Goal: Information Seeking & Learning: Compare options

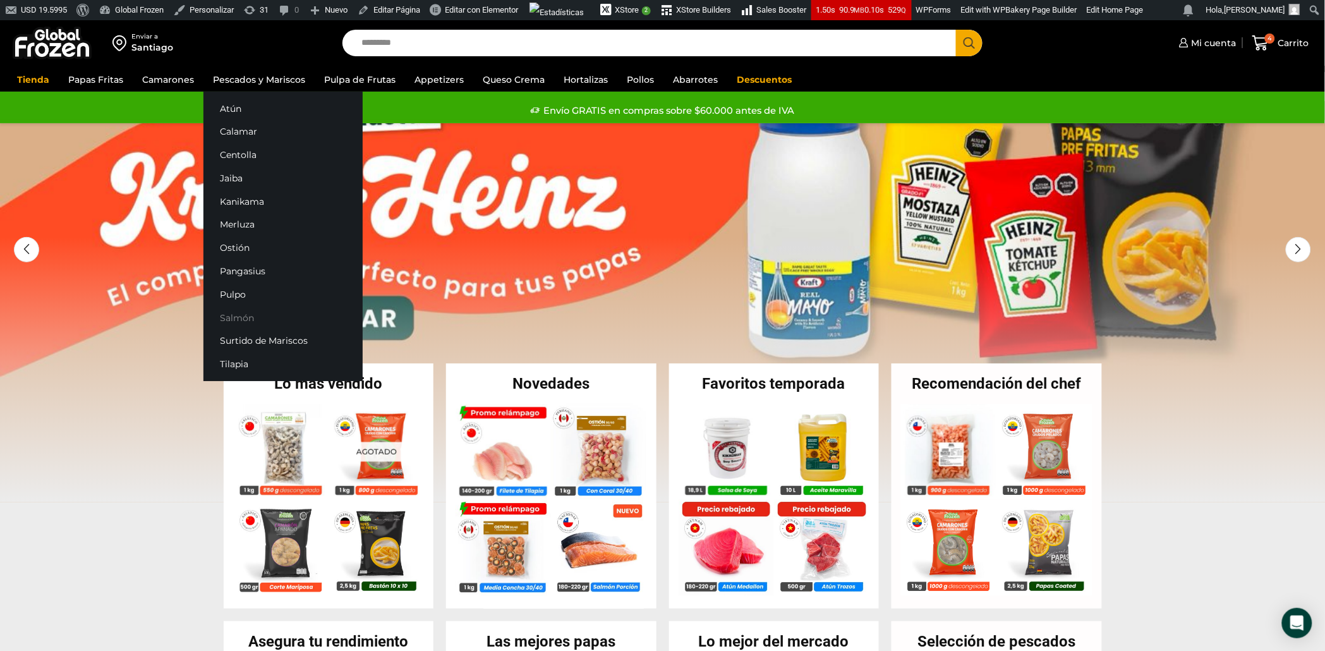
click at [241, 314] on link "Salmón" at bounding box center [282, 317] width 159 height 23
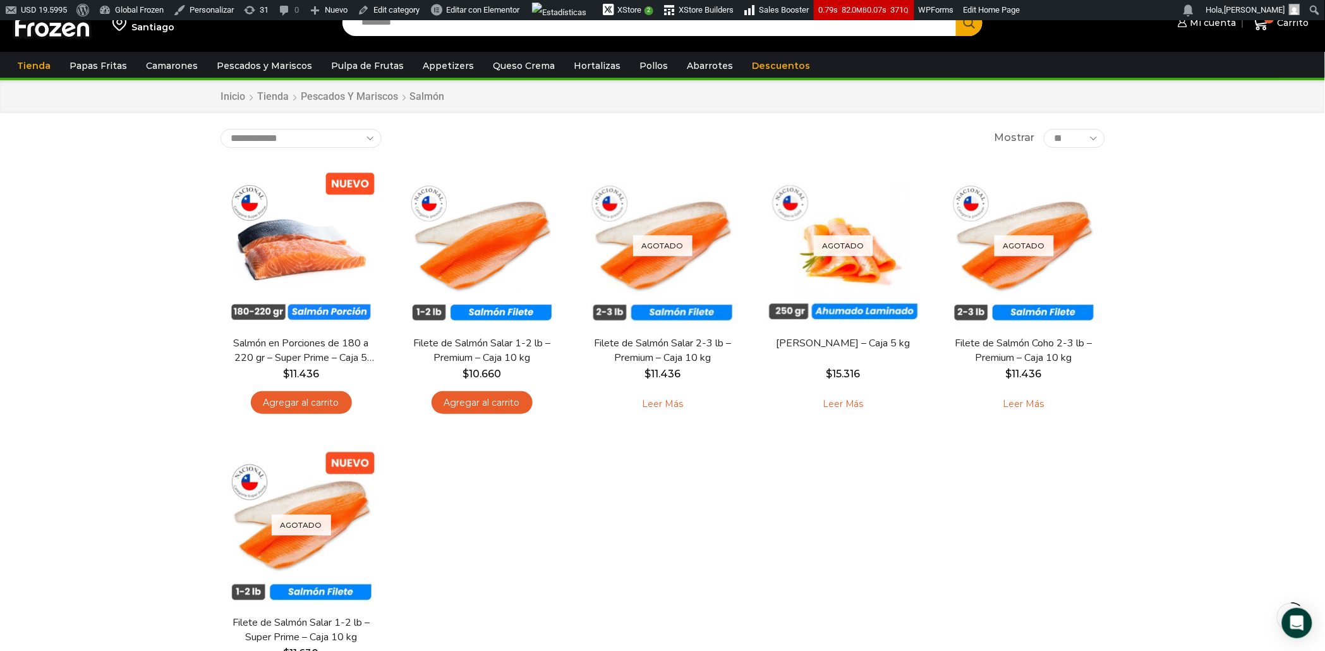
scroll to position [49, 0]
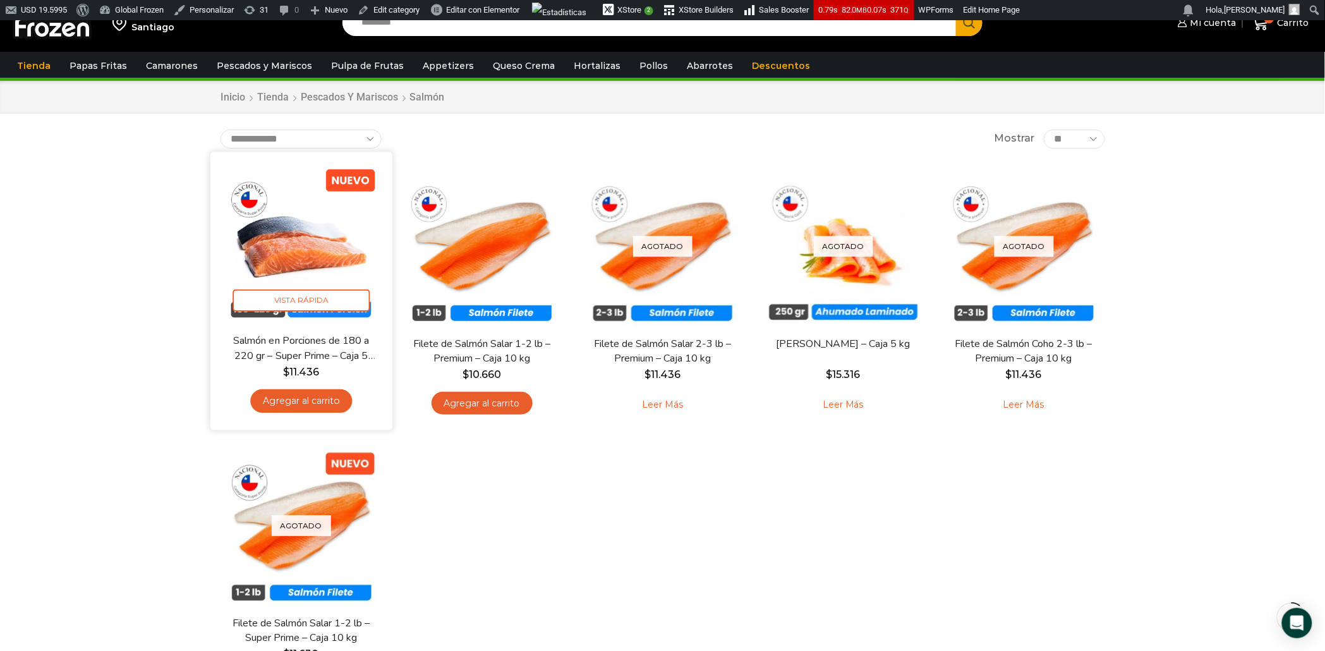
click at [294, 251] on img at bounding box center [301, 242] width 163 height 163
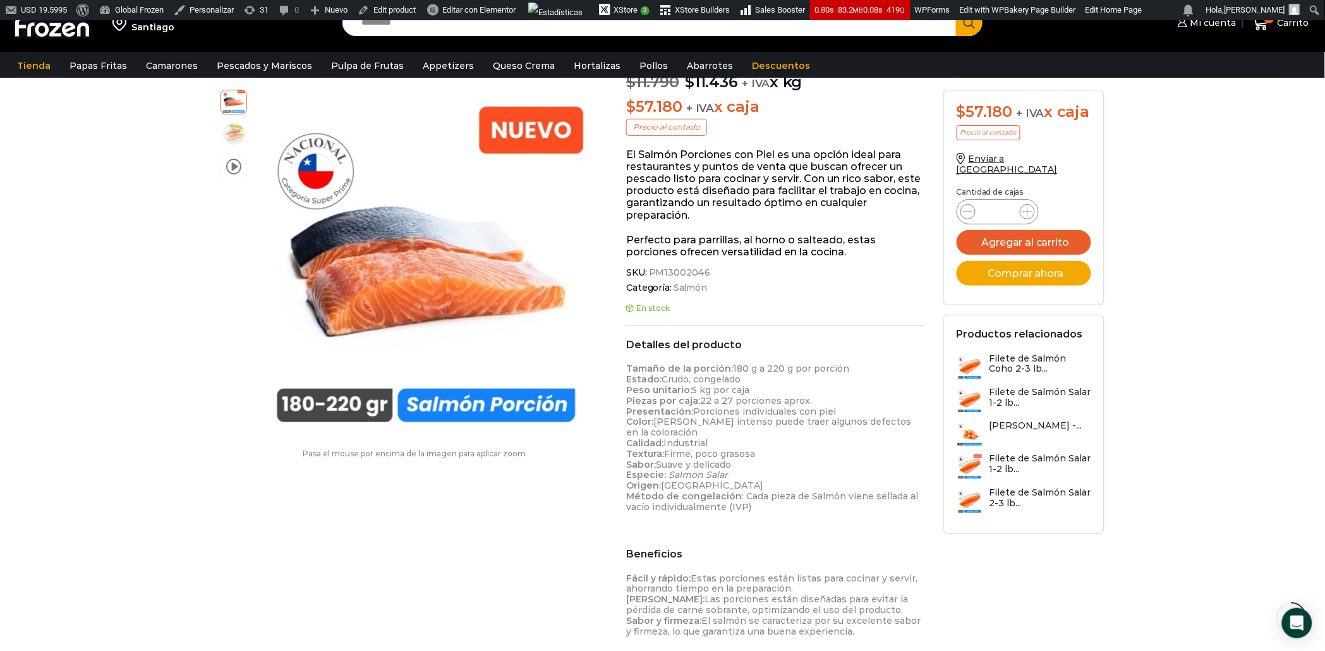
scroll to position [166, 0]
click at [732, 495] on strong "Método de congelación" at bounding box center [684, 494] width 116 height 11
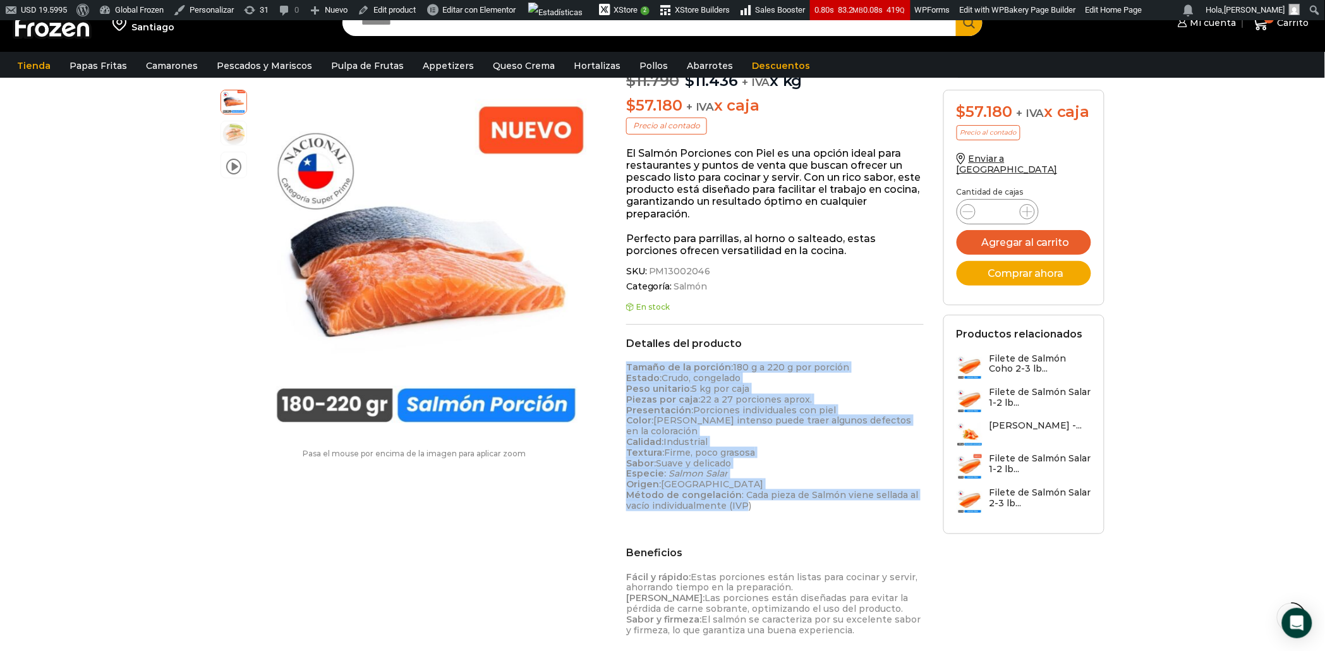
drag, startPoint x: 747, startPoint y: 509, endPoint x: 626, endPoint y: 364, distance: 188.8
click at [626, 364] on p "Tamaño de la porción: 180 g a 220 g por porción Estado: Crudo, congelado Peso u…" at bounding box center [775, 436] width 298 height 148
copy p "Tamaño de la porción: 180 g a 220 g por porción Estado: Crudo, congelado Peso u…"
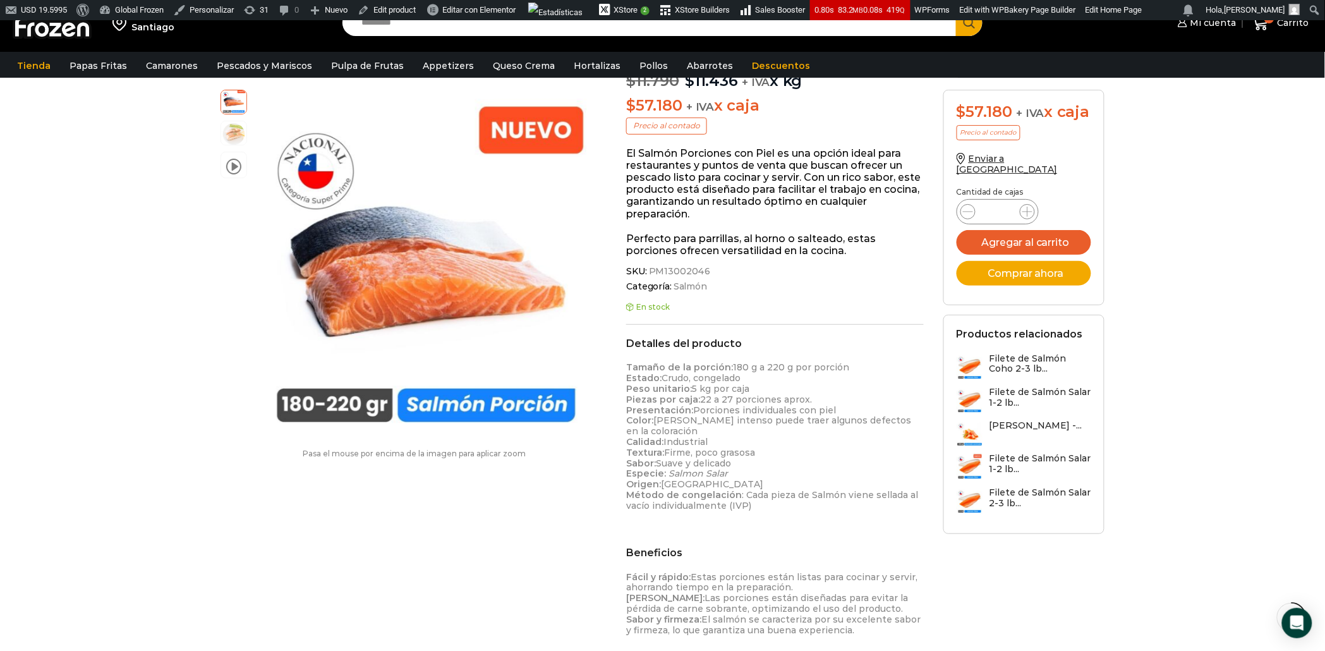
click at [765, 509] on p "Tamaño de la porción: 180 g a 220 g por porción Estado: Crudo, congelado Peso u…" at bounding box center [775, 436] width 298 height 148
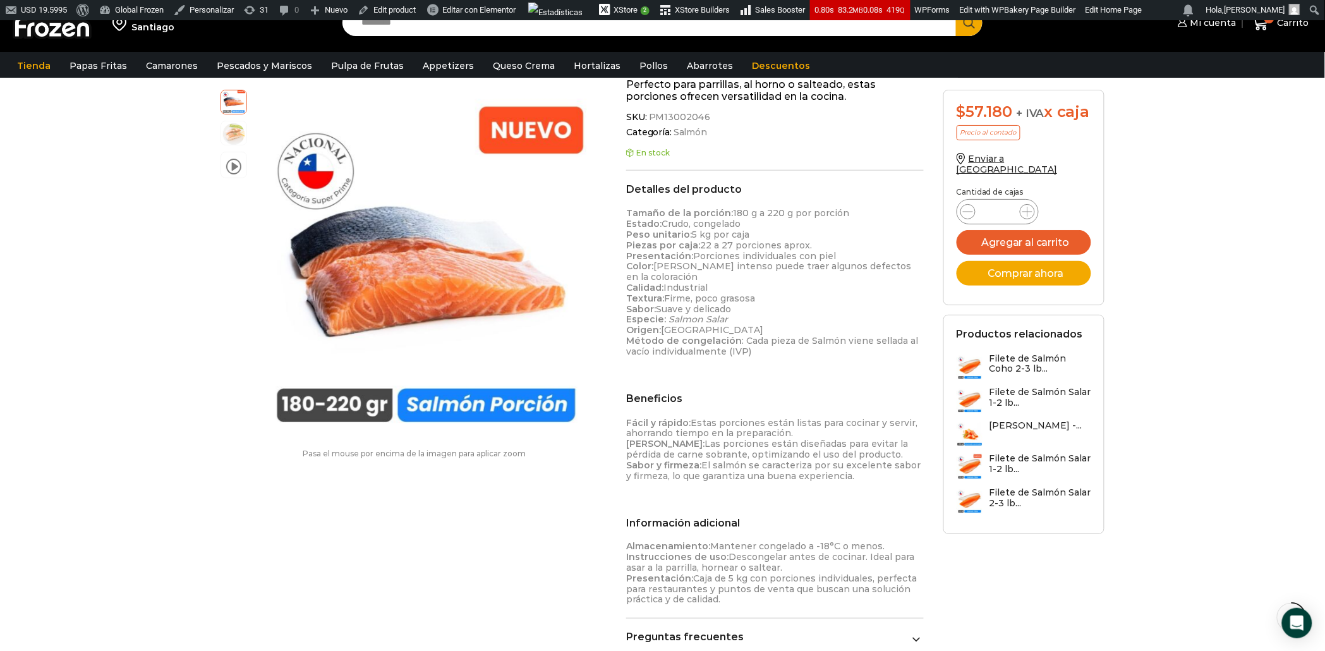
drag, startPoint x: 849, startPoint y: 474, endPoint x: 626, endPoint y: 420, distance: 229.6
click at [626, 420] on p "Fácil y rápido: Estas porciones están listas para cocinar y servir, ahorrando t…" at bounding box center [775, 450] width 298 height 64
click at [803, 471] on p "Fácil y rápido: Estas porciones están listas para cocinar y servir, ahorrando t…" at bounding box center [775, 450] width 298 height 64
drag, startPoint x: 853, startPoint y: 478, endPoint x: 619, endPoint y: 424, distance: 239.9
click at [619, 426] on div "Salmón en Porciones de 180 a 220 gr – Super Prime – Caja 5 kg $ 11.790 Original…" at bounding box center [775, 263] width 317 height 813
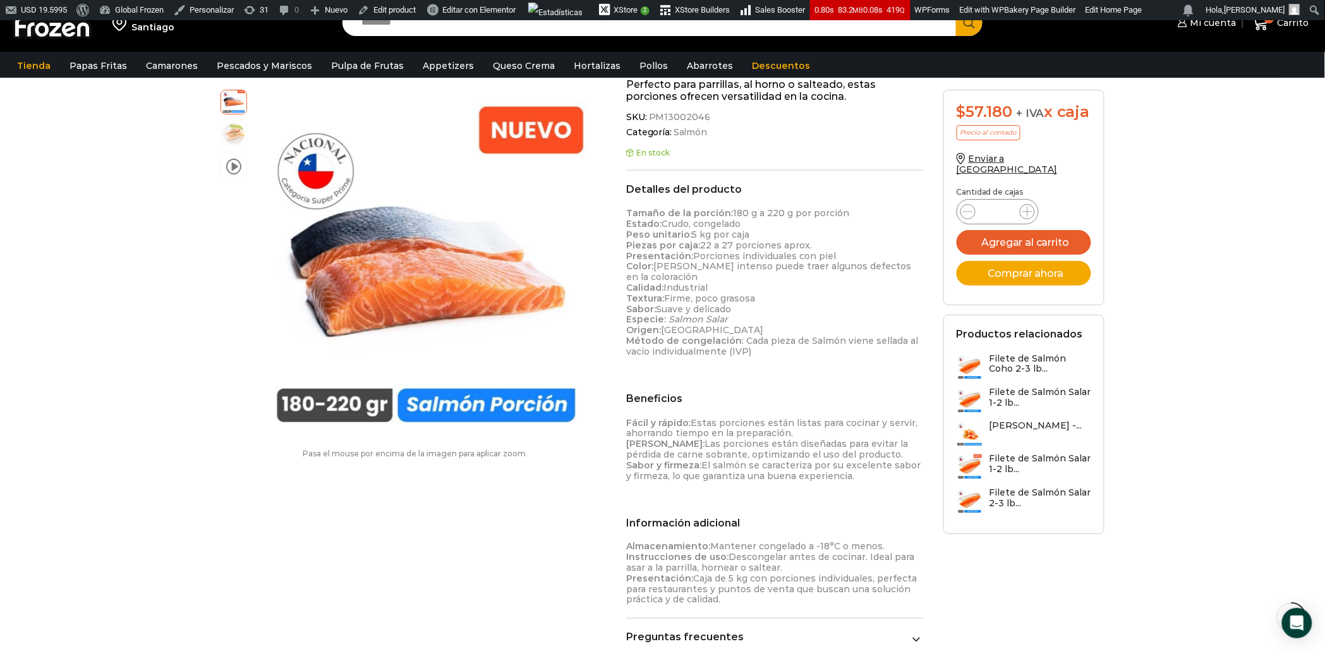
copy p "Fácil y rápido: Estas porciones están listas para cocinar y servir, ahorrando t…"
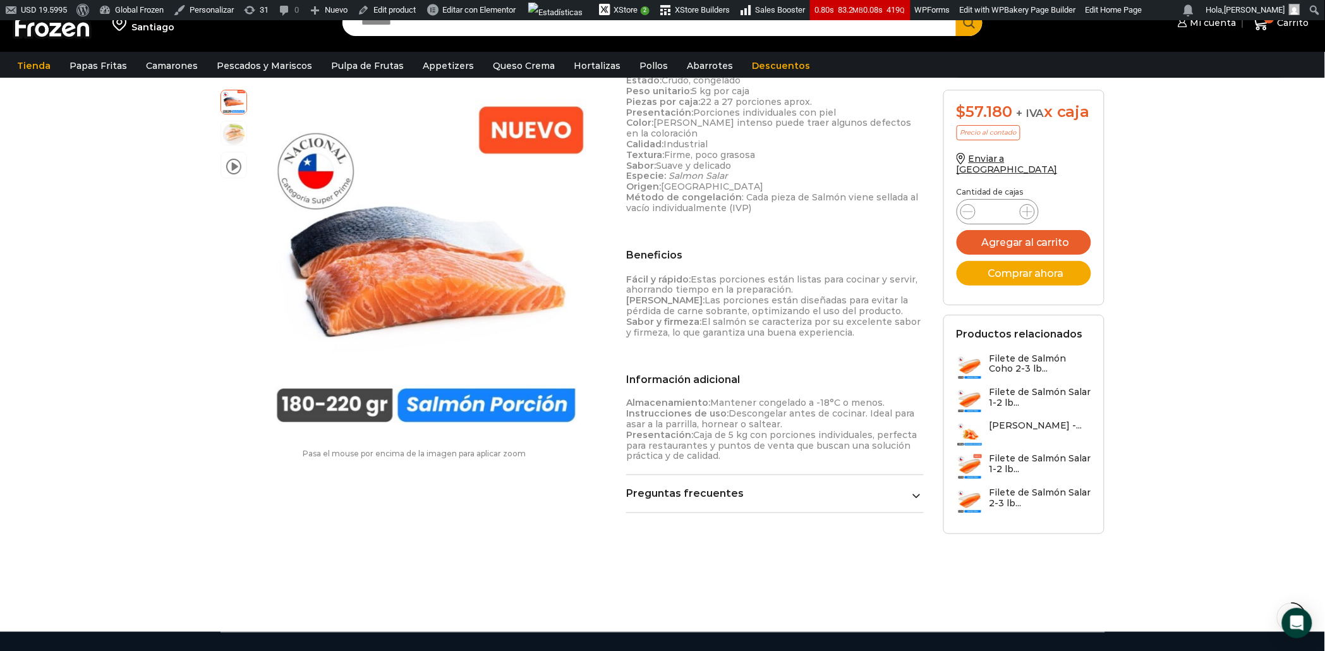
scroll to position [478, 0]
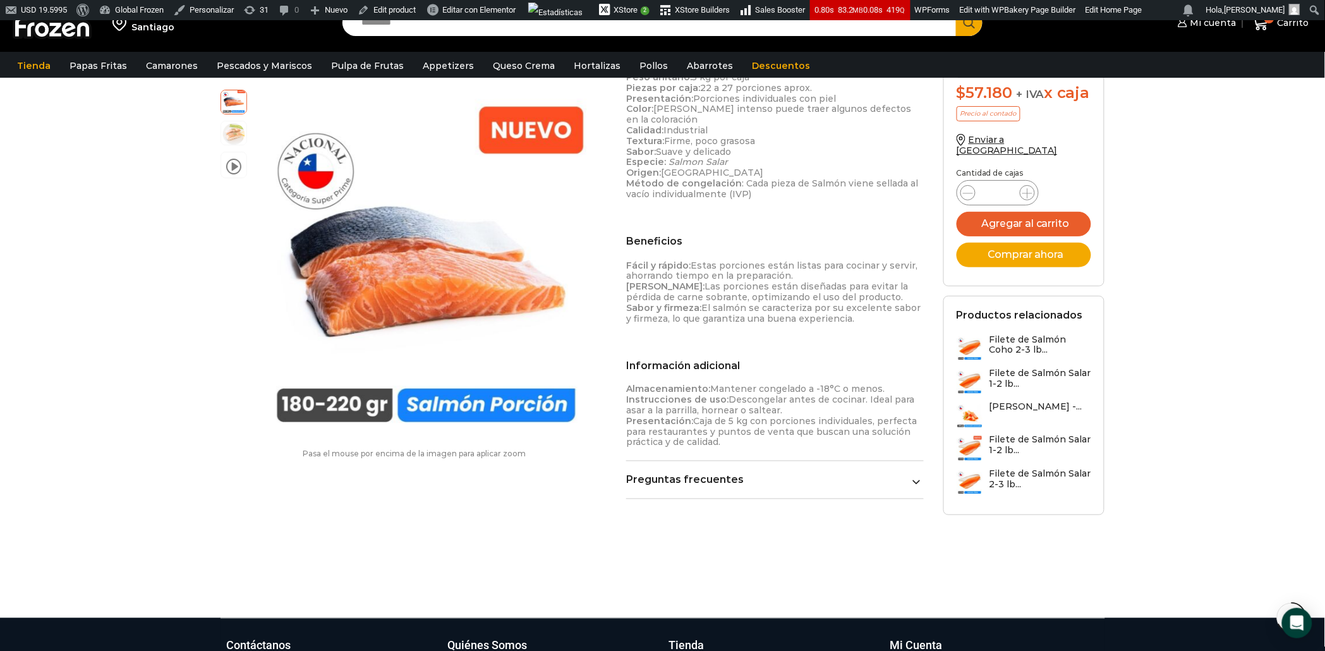
click at [752, 433] on p "Almacenamiento: Mantener congelado a -18°C o menos. Instrucciones de uso: Desco…" at bounding box center [775, 416] width 298 height 64
drag, startPoint x: 732, startPoint y: 438, endPoint x: 625, endPoint y: 390, distance: 116.8
click at [625, 390] on div "Salmón en Porciones de 180 a 220 gr – Super Prime – Caja 5 kg $ 11.790 Original…" at bounding box center [775, 105] width 317 height 813
copy p "Almacenamiento: Mantener congelado a -18°C o menos. Instrucciones de uso: Desco…"
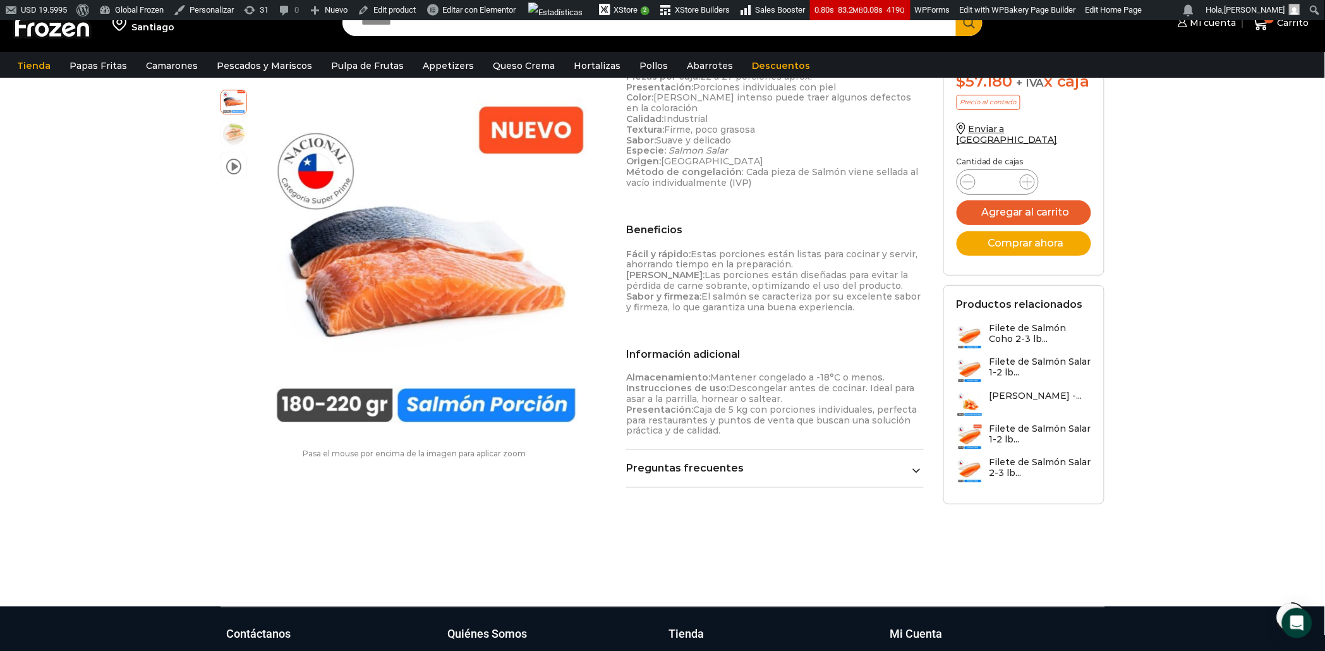
scroll to position [490, 0]
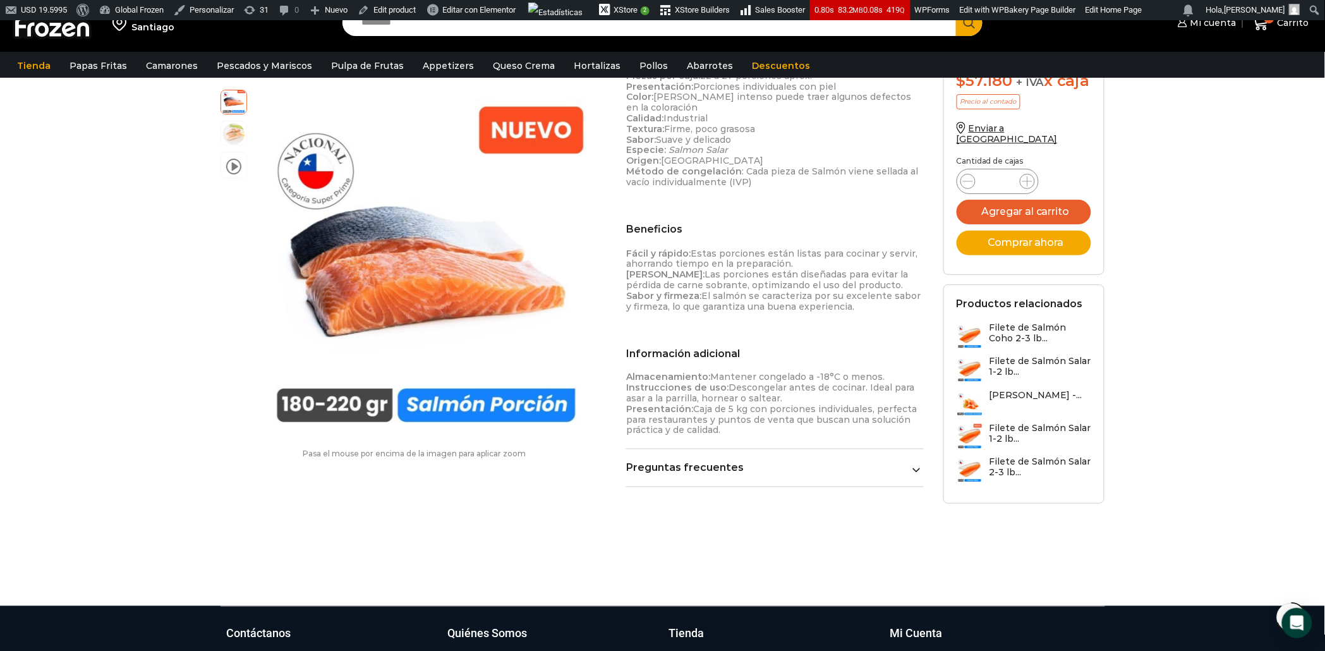
click at [687, 462] on link "Preguntas frecuentes" at bounding box center [775, 468] width 298 height 12
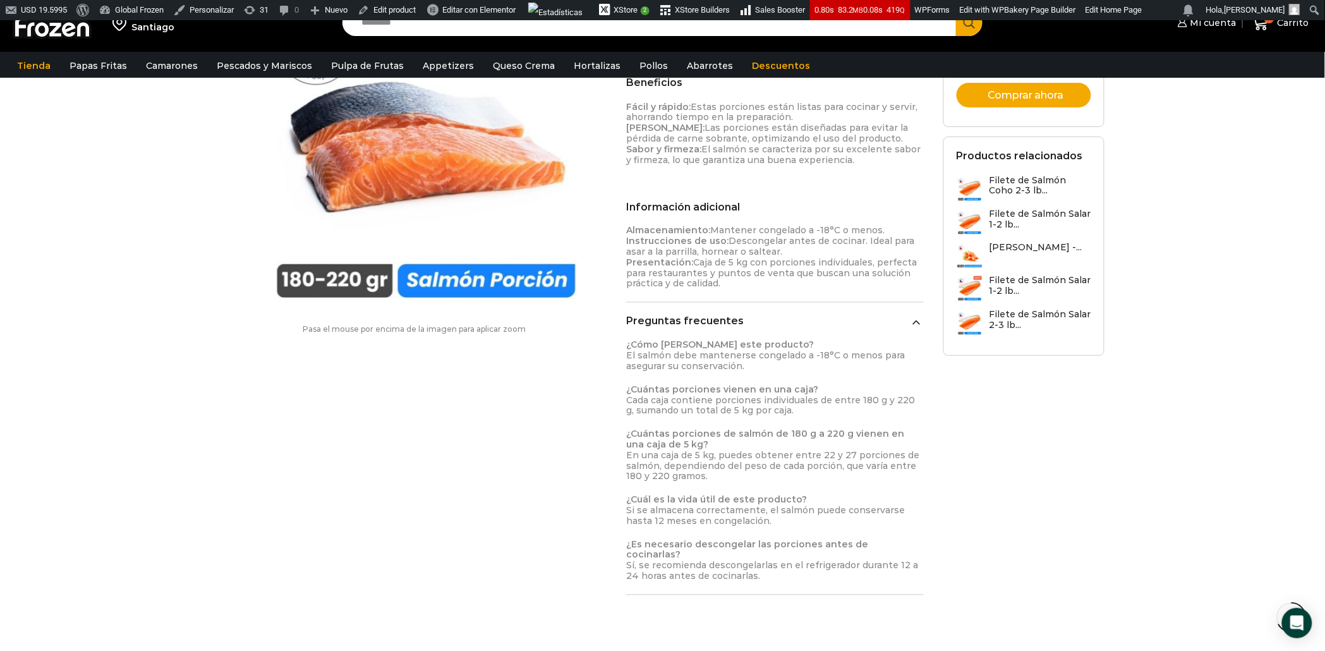
scroll to position [637, 0]
drag, startPoint x: 627, startPoint y: 347, endPoint x: 760, endPoint y: 371, distance: 135.5
click at [760, 371] on div "¿Cómo debo almacenar este producto? El salmón debe mantenerse congelado a -18°C…" at bounding box center [775, 459] width 298 height 241
copy div "¿Cómo debo almacenar este producto? El salmón debe mantenerse congelado a -18°C…"
click at [677, 449] on p "¿Cuántas porciones de salmón de 180 g a 220 g vienen en una caja de 5 kg? En un…" at bounding box center [775, 454] width 298 height 53
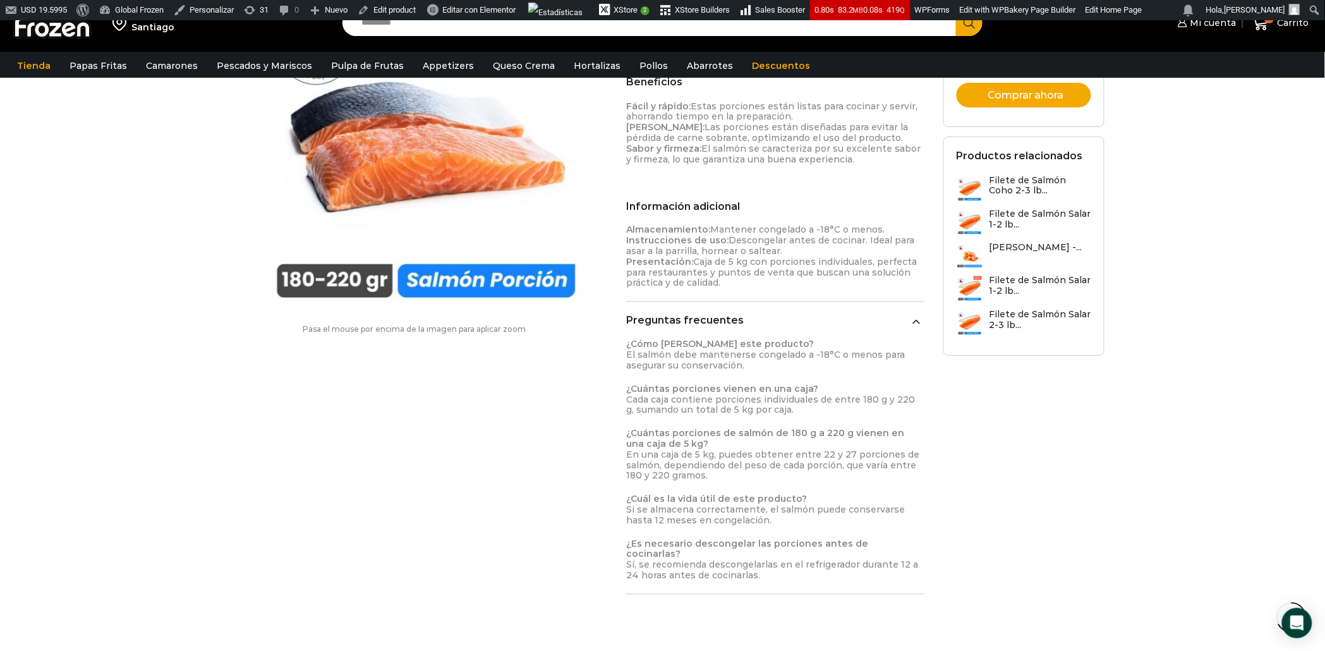
drag, startPoint x: 626, startPoint y: 501, endPoint x: 792, endPoint y: 521, distance: 167.4
click at [792, 521] on p "¿Cuál es la vida útil de este producto? Si se almacena correctamente, el salmón…" at bounding box center [775, 510] width 298 height 32
copy p "¿Cuál es la vida útil de este producto? Si se almacena correctamente, el salmón…"
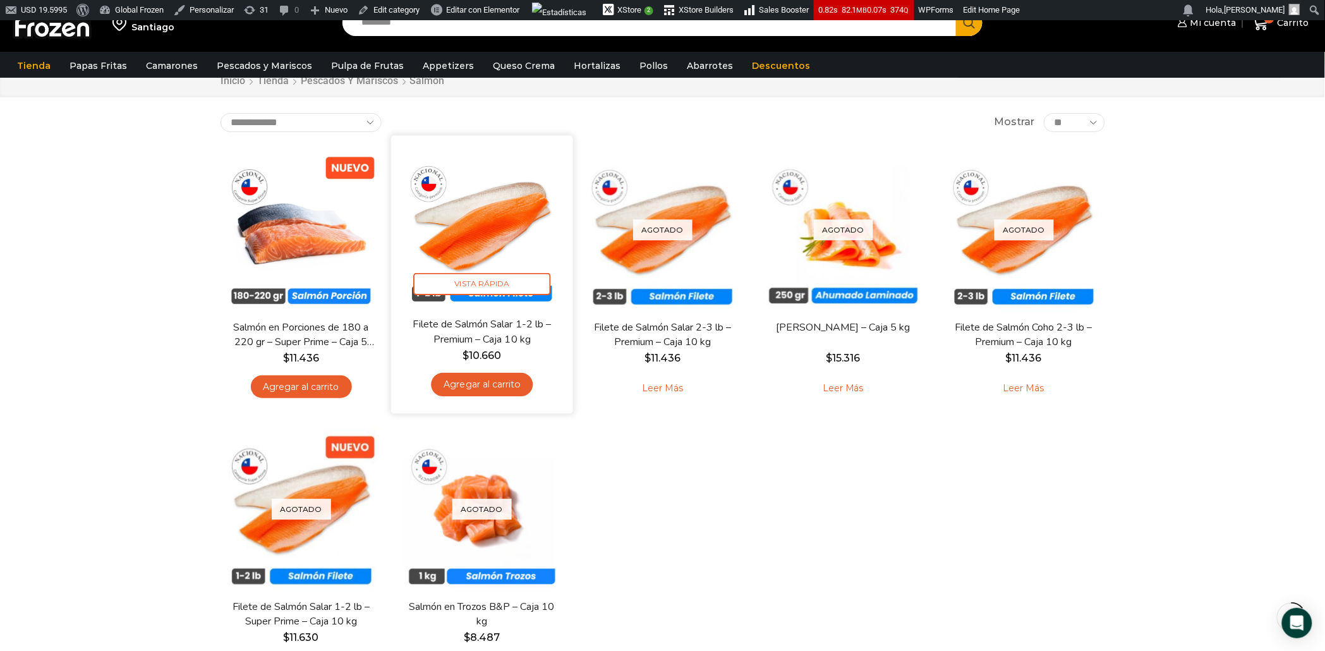
scroll to position [73, 0]
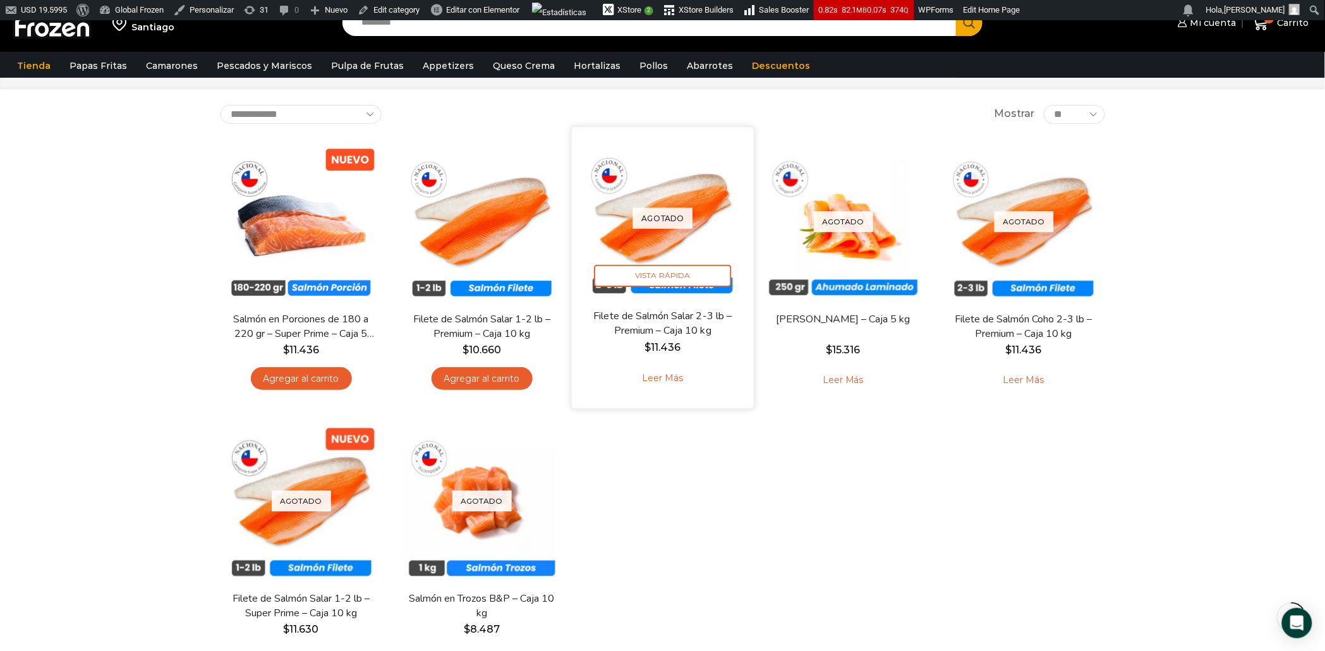
click at [672, 372] on link "Leer más" at bounding box center [662, 378] width 80 height 27
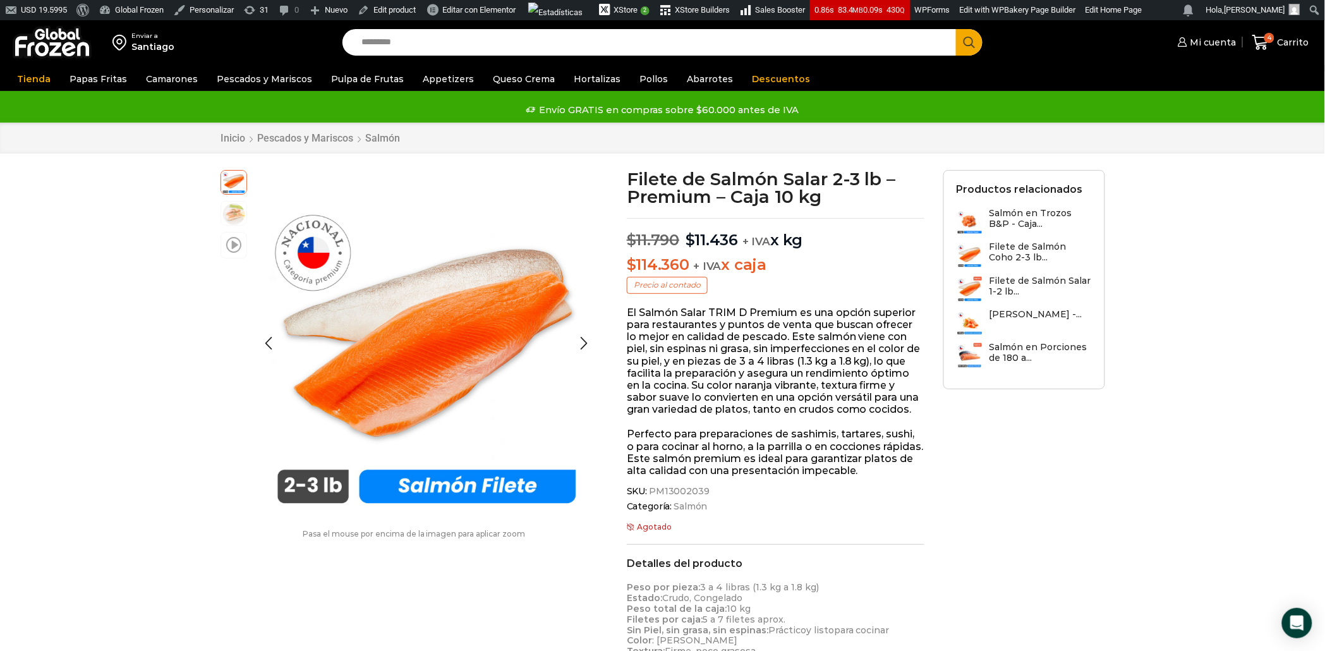
click at [234, 247] on span at bounding box center [233, 244] width 15 height 17
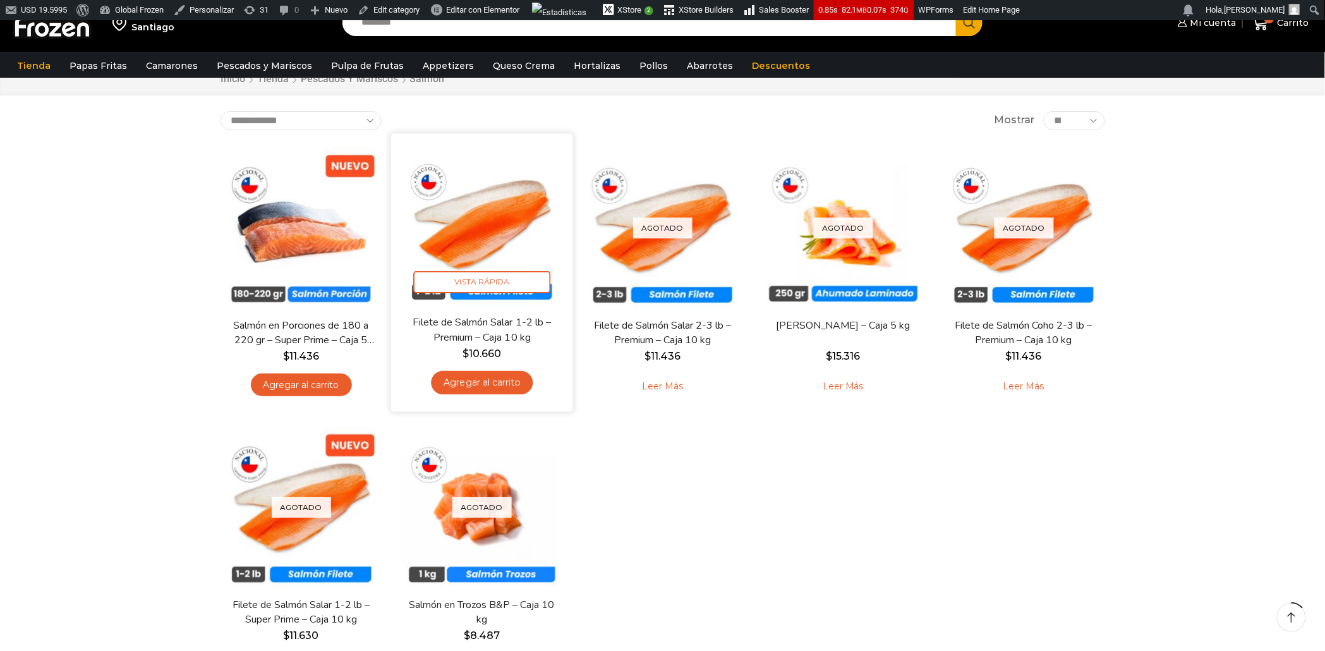
scroll to position [73, 0]
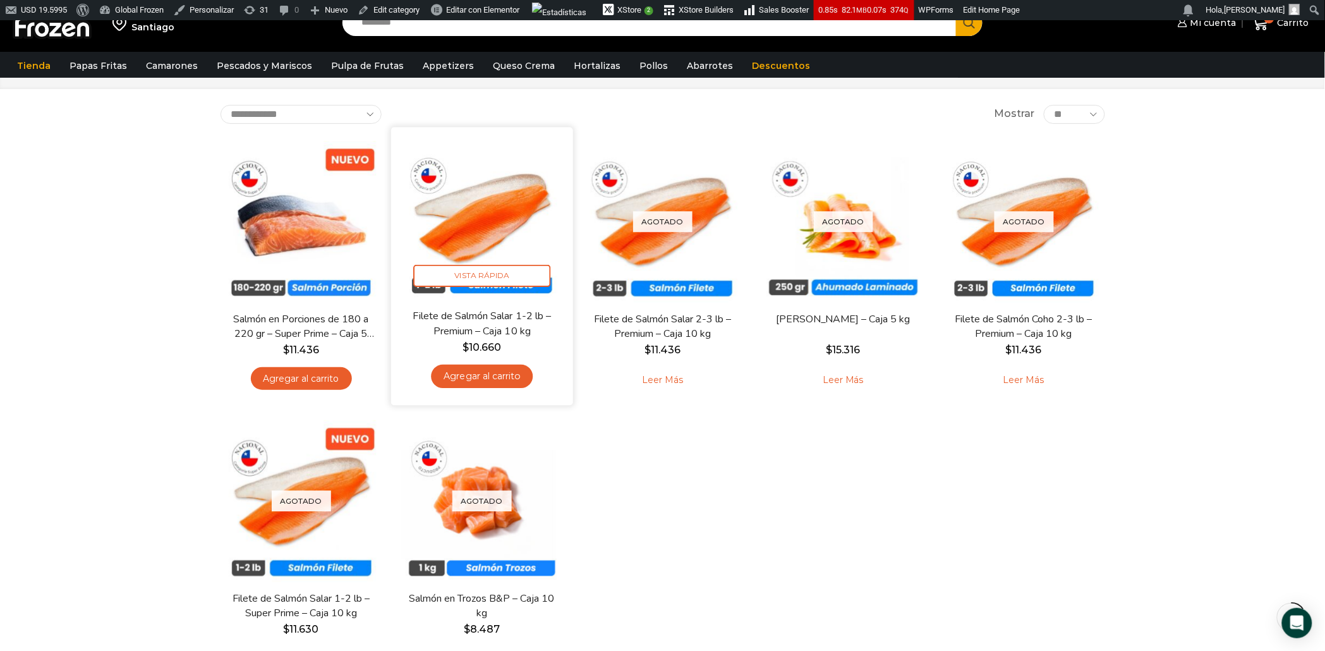
click at [490, 233] on img at bounding box center [482, 217] width 163 height 163
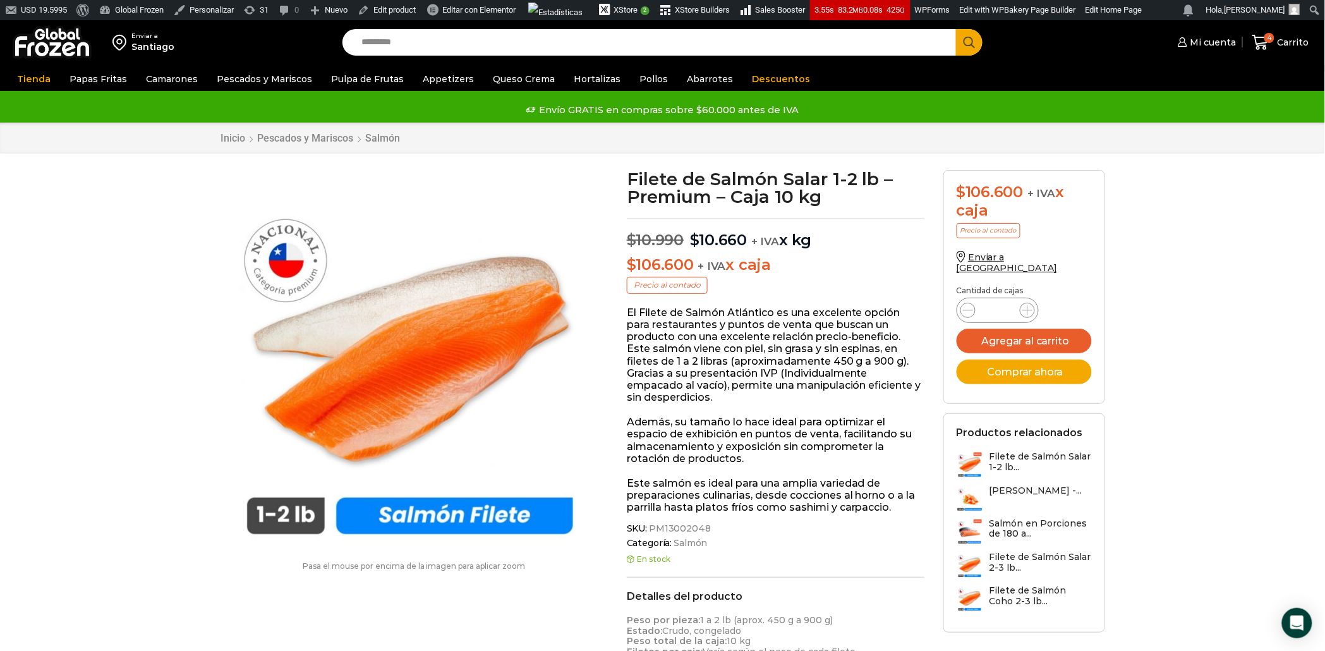
click at [692, 535] on div "SKU: PM13002048 Categoría: Salmón" at bounding box center [776, 536] width 298 height 26
drag, startPoint x: 704, startPoint y: 531, endPoint x: 650, endPoint y: 525, distance: 55.3
click at [650, 525] on span "PM13002048" at bounding box center [679, 528] width 64 height 11
copy span "PM13002048"
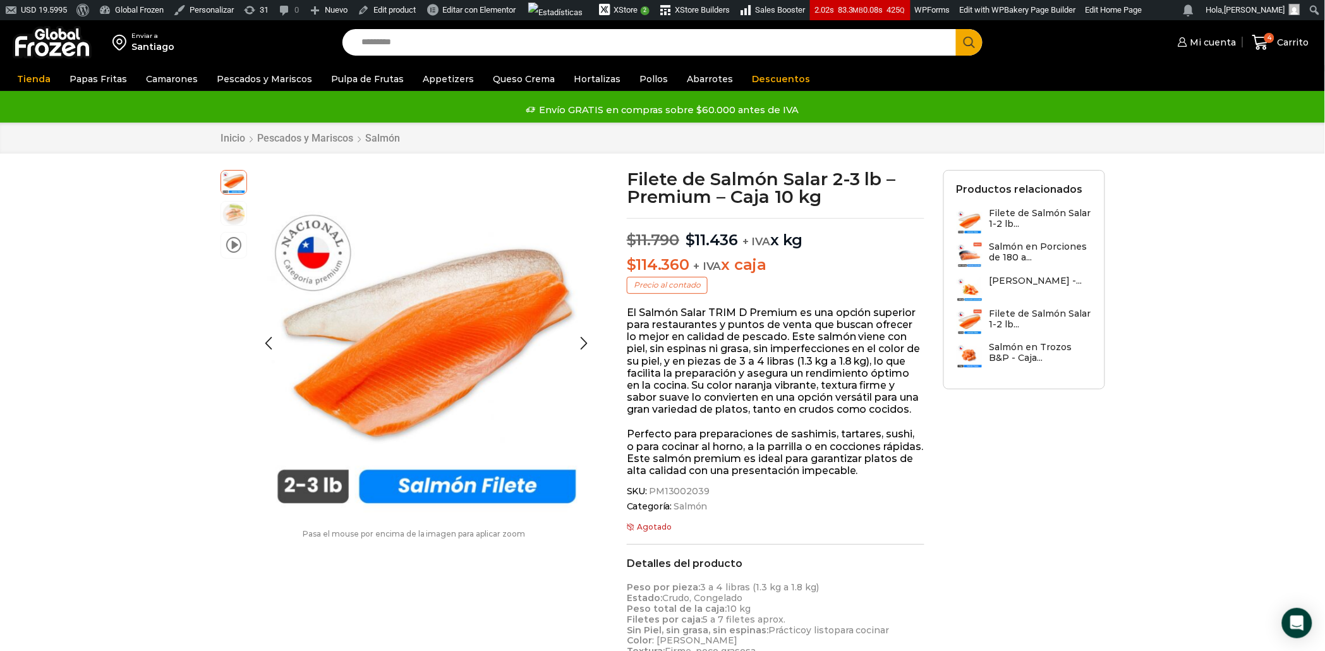
click at [224, 247] on li "video" at bounding box center [234, 245] width 27 height 27
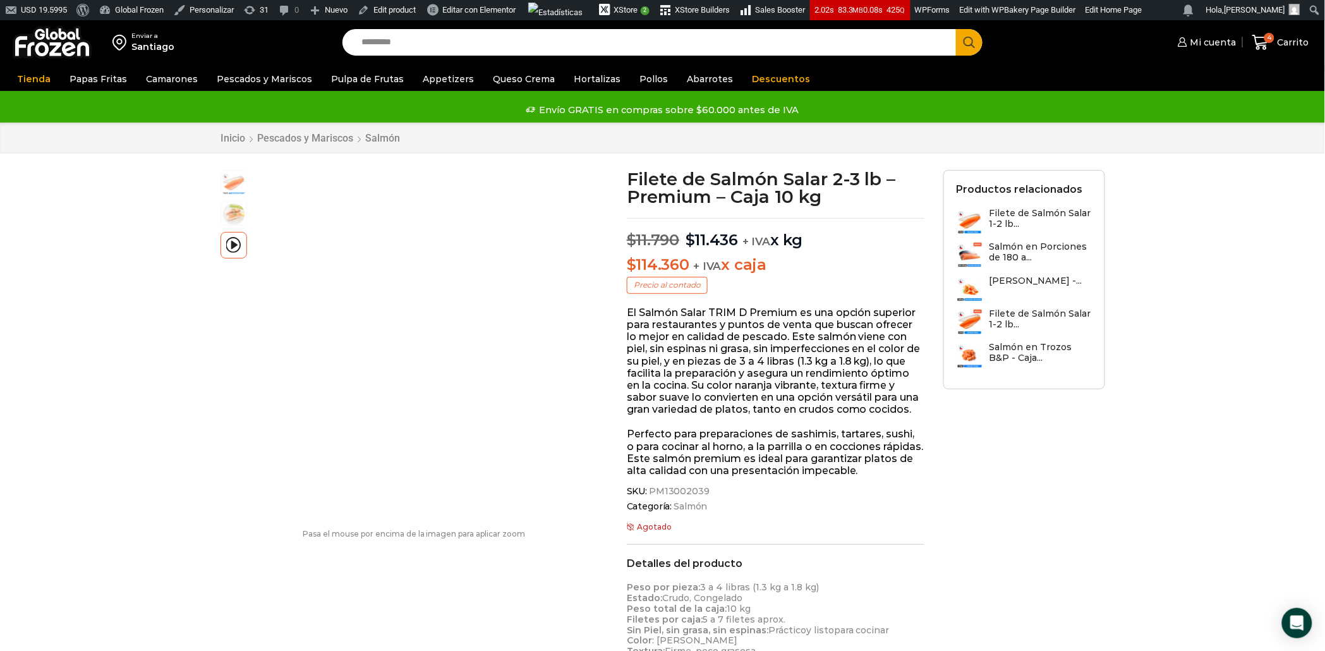
click at [648, 492] on span "PM13002039" at bounding box center [678, 491] width 63 height 11
drag, startPoint x: 650, startPoint y: 492, endPoint x: 703, endPoint y: 493, distance: 53.1
click at [703, 493] on span "PM13002039" at bounding box center [678, 491] width 63 height 11
copy div "PM13002039"
click at [69, 330] on div "Enviar a Santiago Search input Search Mi cuenta Pedidos" at bounding box center [662, 642] width 1325 height 1244
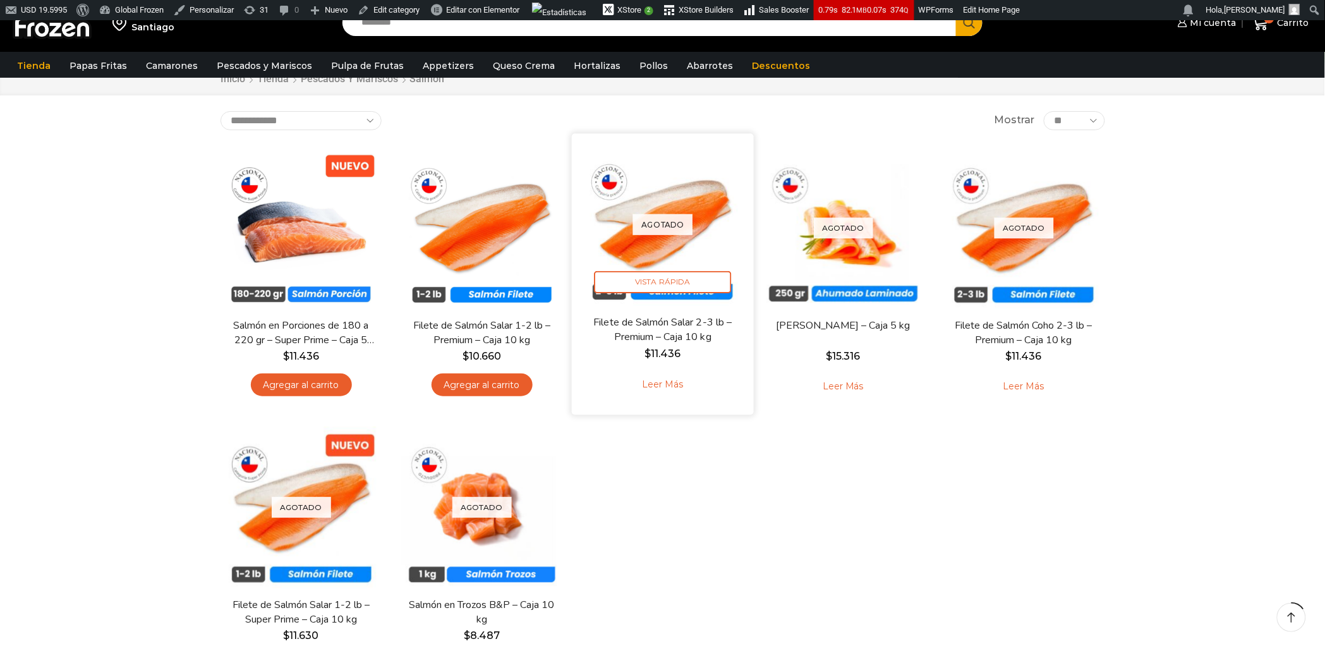
scroll to position [73, 0]
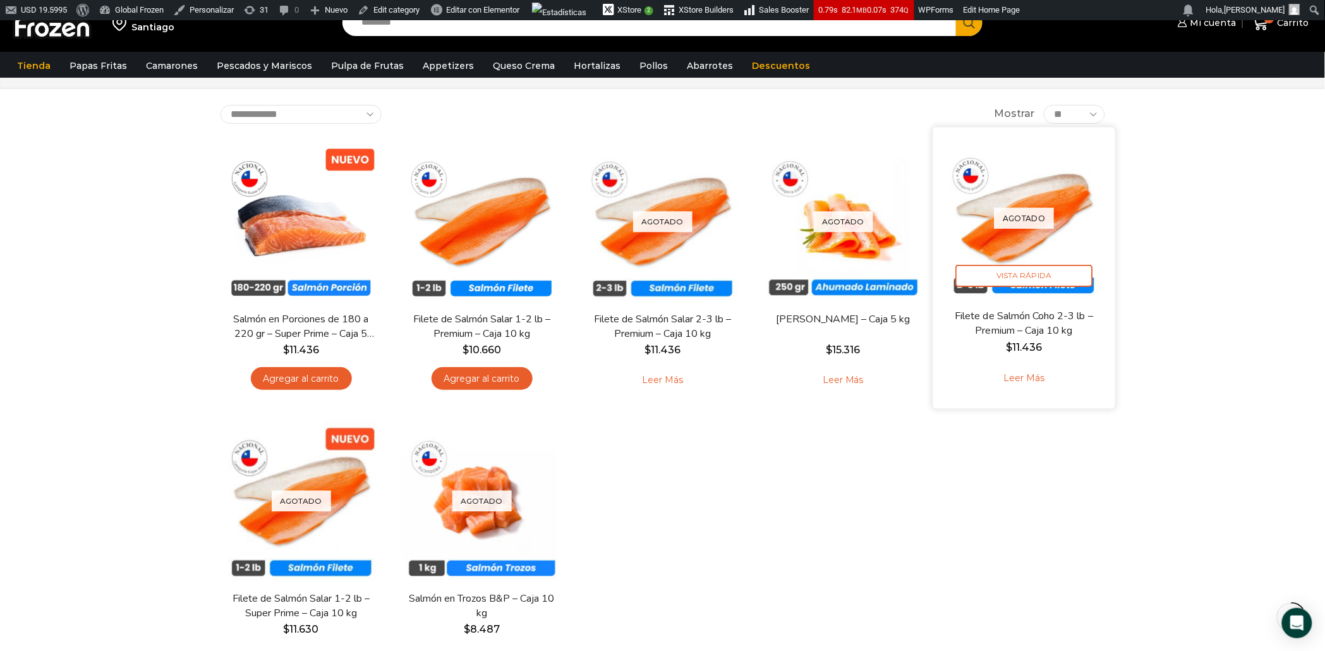
click at [1027, 375] on link "Leer más" at bounding box center [1024, 378] width 80 height 27
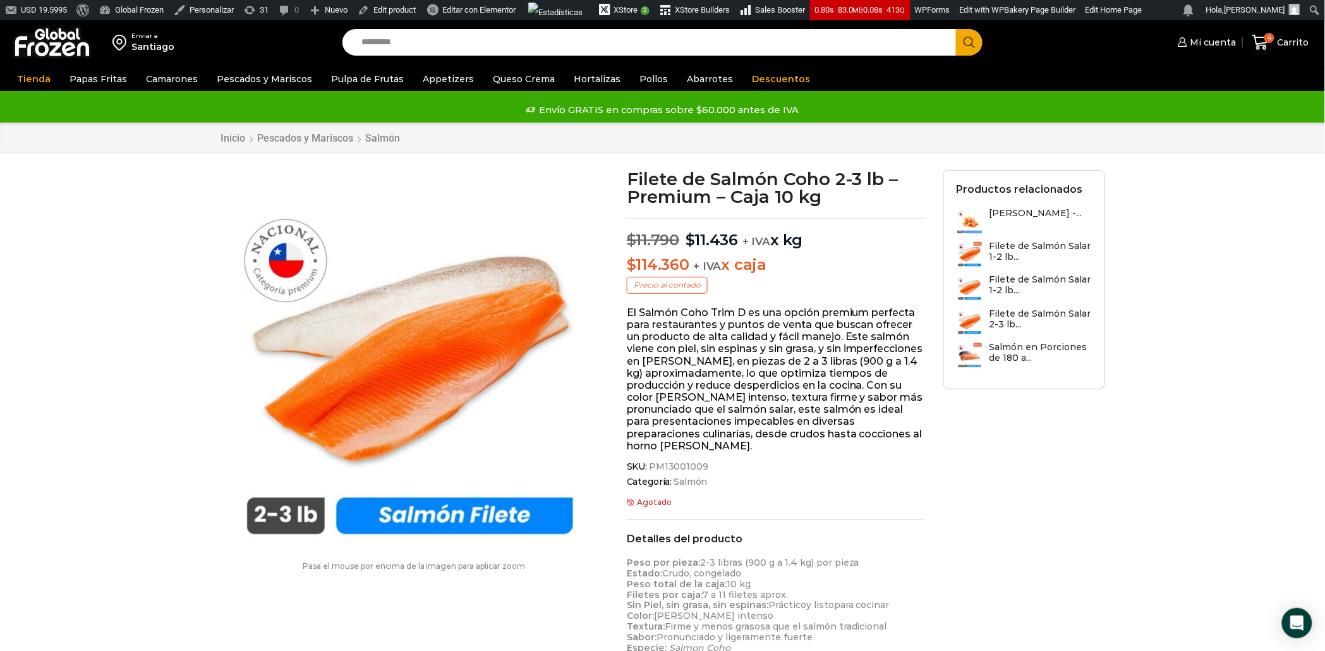
click at [713, 474] on div "SKU: PM13001009 Categoría: Salmón Etiqueta: Selección de salmones" at bounding box center [776, 476] width 298 height 30
drag, startPoint x: 650, startPoint y: 468, endPoint x: 704, endPoint y: 468, distance: 54.3
click at [704, 468] on span "SKU: PM13001009" at bounding box center [776, 466] width 298 height 11
click at [703, 467] on span "PM13001009" at bounding box center [677, 466] width 61 height 11
drag, startPoint x: 703, startPoint y: 467, endPoint x: 669, endPoint y: 464, distance: 33.6
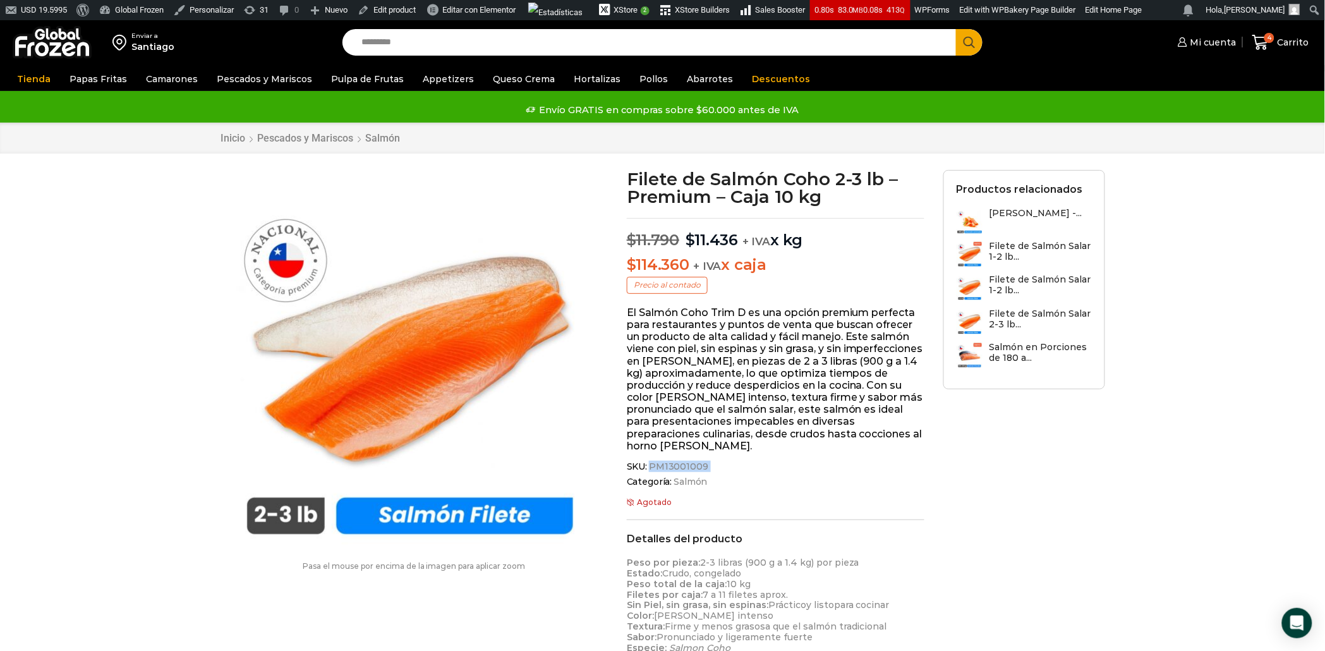
click at [669, 464] on span "PM13001009" at bounding box center [677, 466] width 61 height 11
copy div "PM13001009"
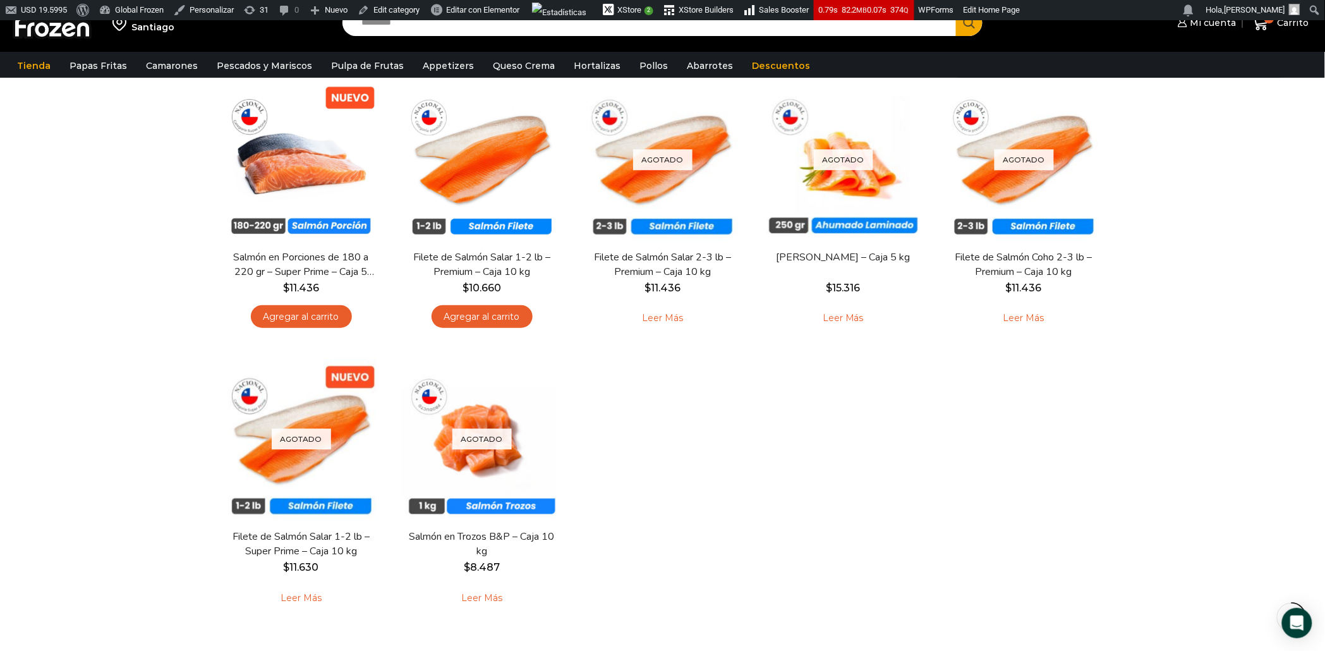
scroll to position [135, 0]
